Goal: Transaction & Acquisition: Subscribe to service/newsletter

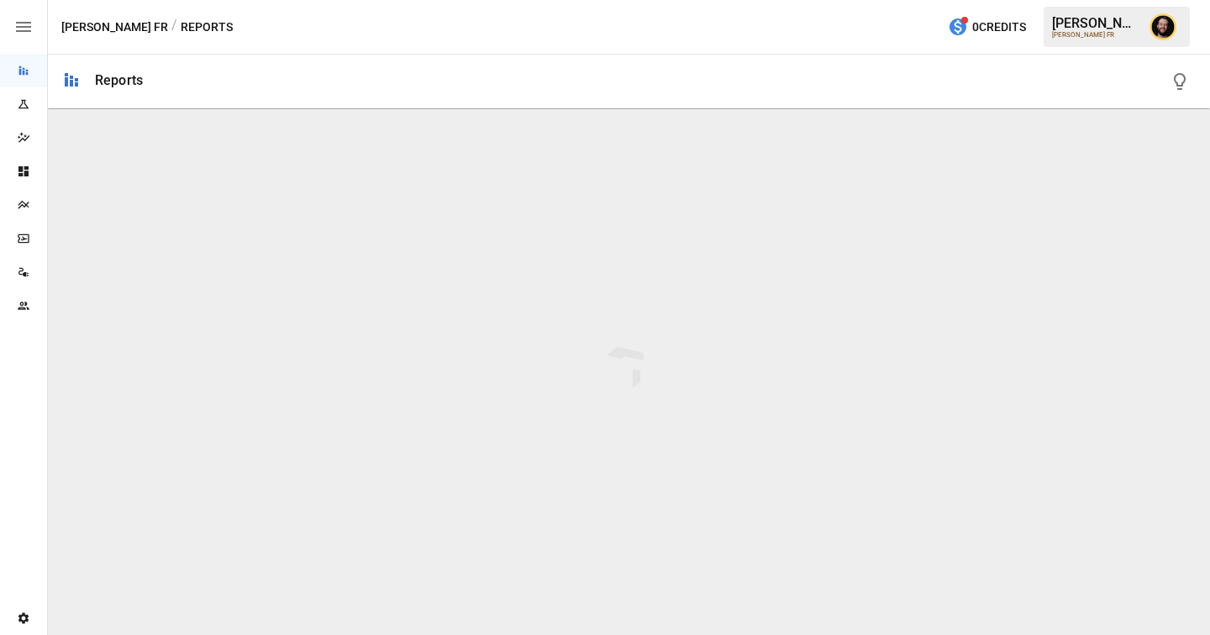
click at [24, 276] on icon "Data Sources" at bounding box center [26, 274] width 6 height 4
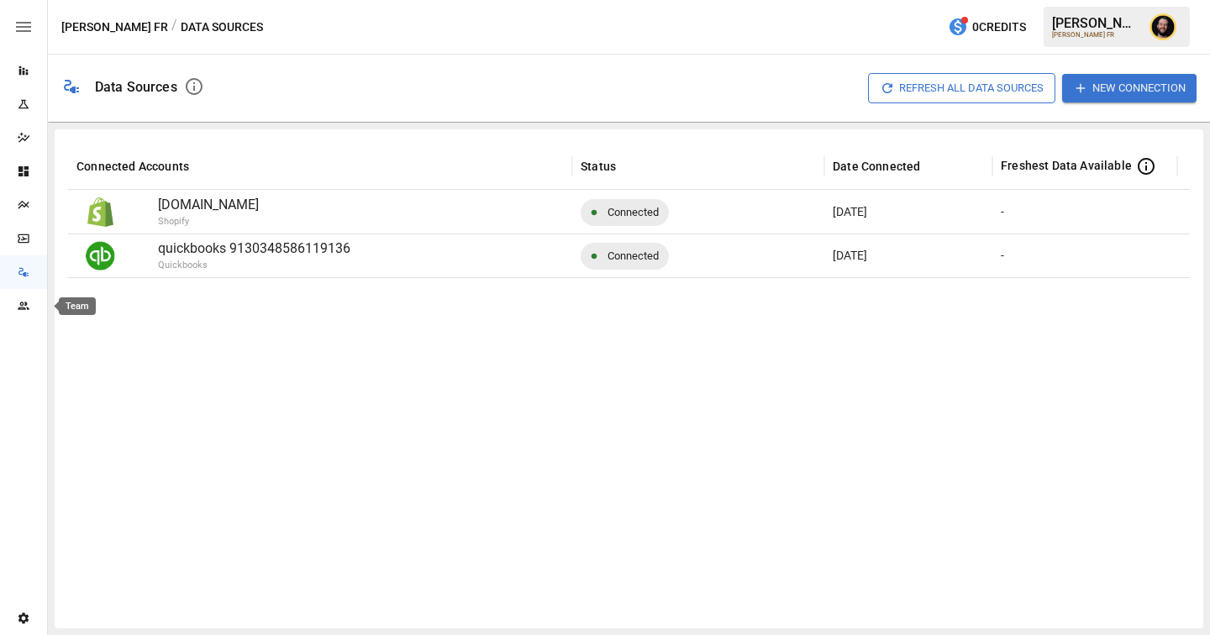
click at [23, 310] on icon "Team" at bounding box center [23, 305] width 13 height 13
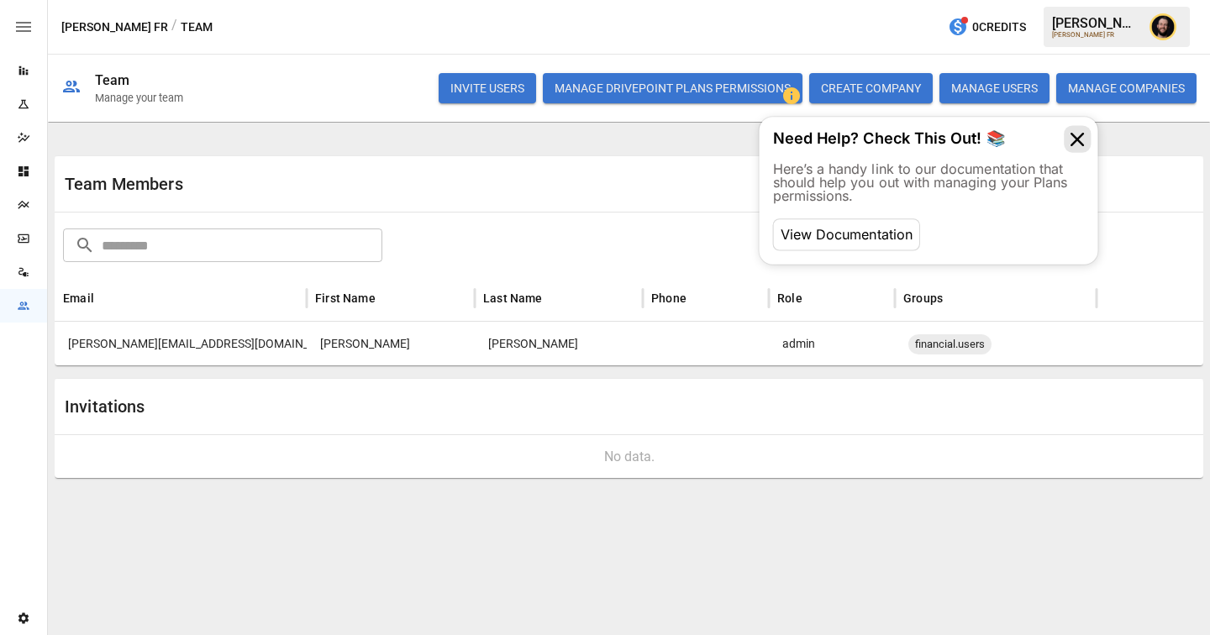
click at [1077, 133] on icon at bounding box center [1076, 139] width 27 height 27
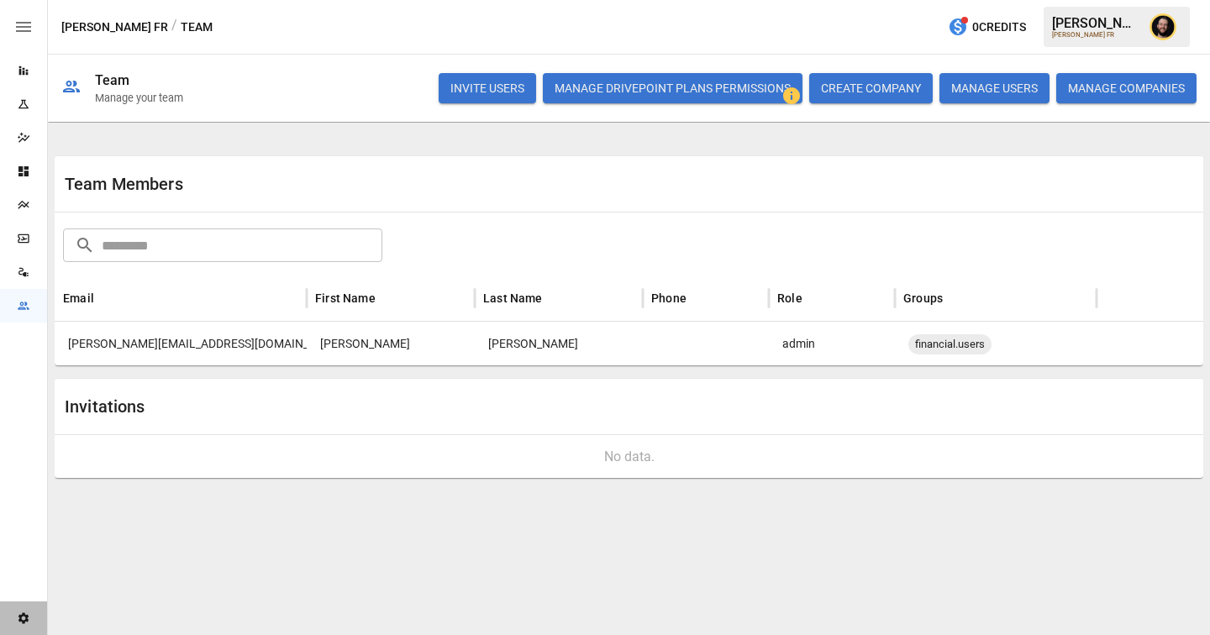
click at [24, 625] on div "Settings" at bounding box center [23, 619] width 47 height 34
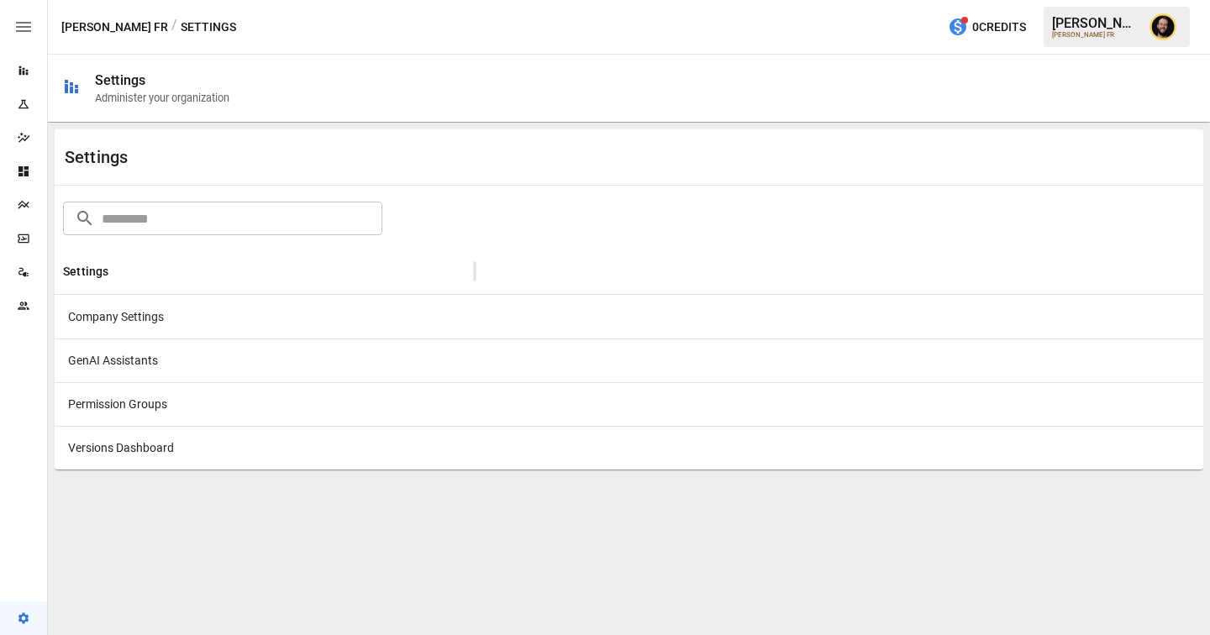
click at [240, 322] on div "Company Settings" at bounding box center [265, 317] width 420 height 44
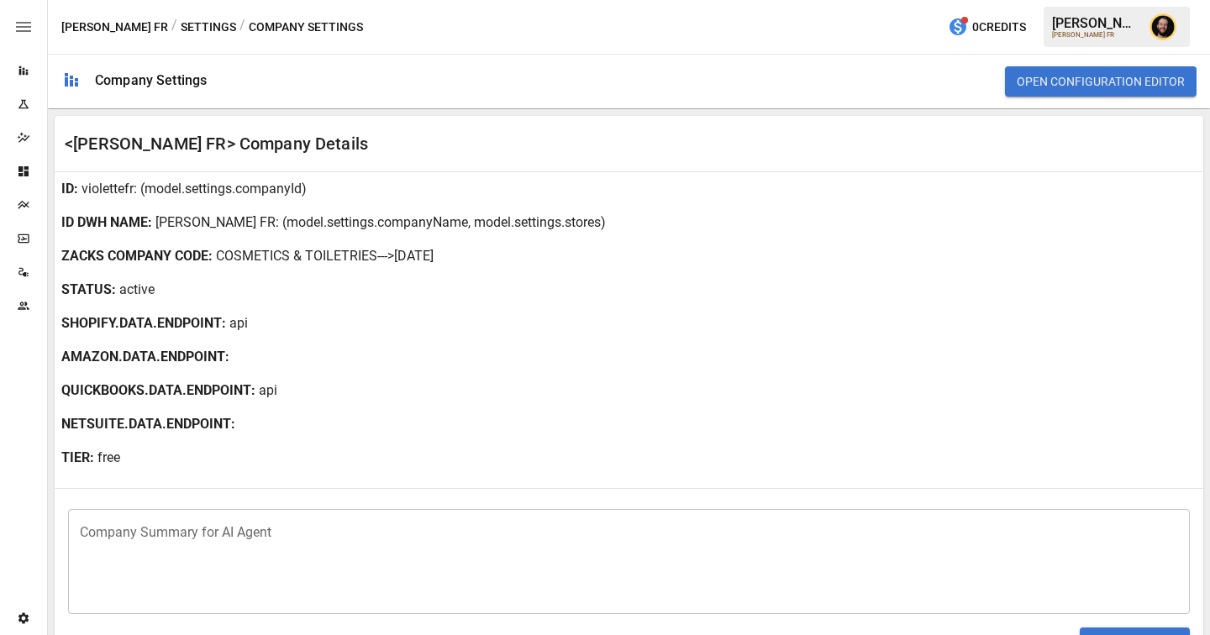
scroll to position [409, 0]
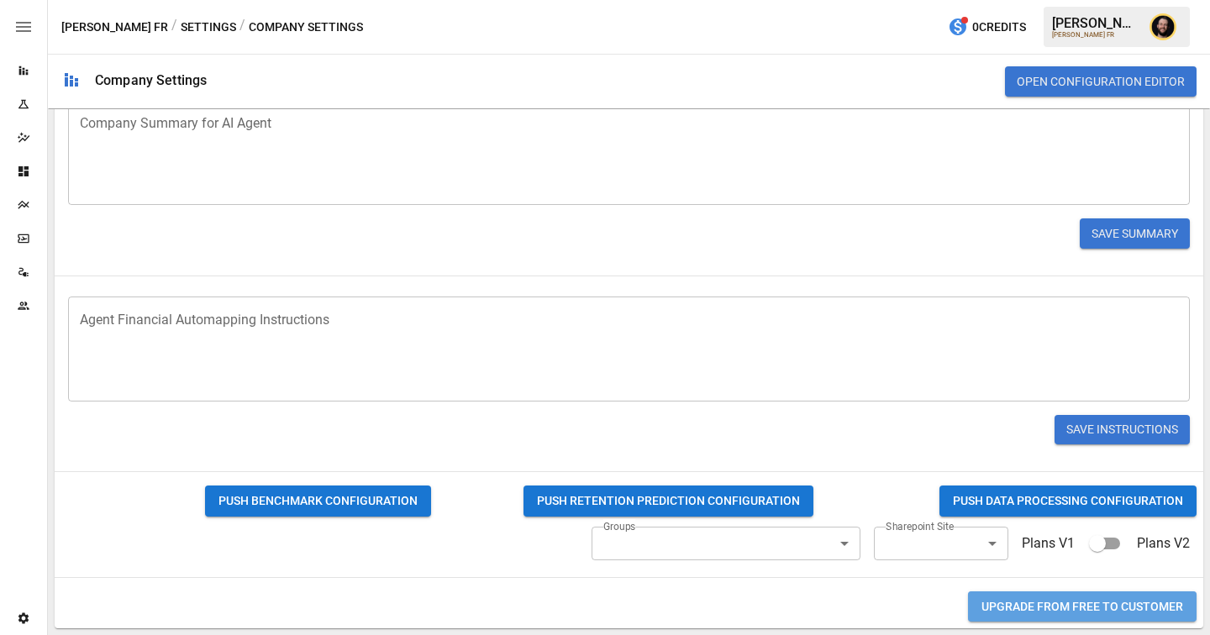
click at [1074, 606] on button "Upgrade from FREE to CUSTOMER" at bounding box center [1082, 607] width 229 height 31
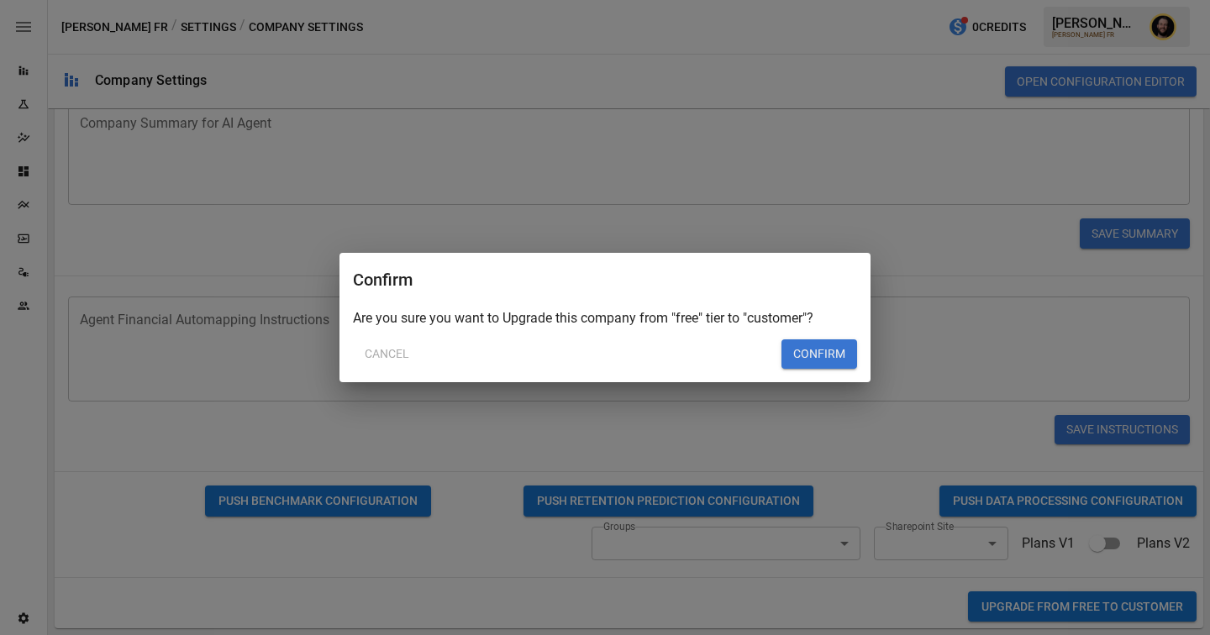
click at [815, 354] on button "Confirm" at bounding box center [819, 354] width 76 height 30
